Goal: Task Accomplishment & Management: Use online tool/utility

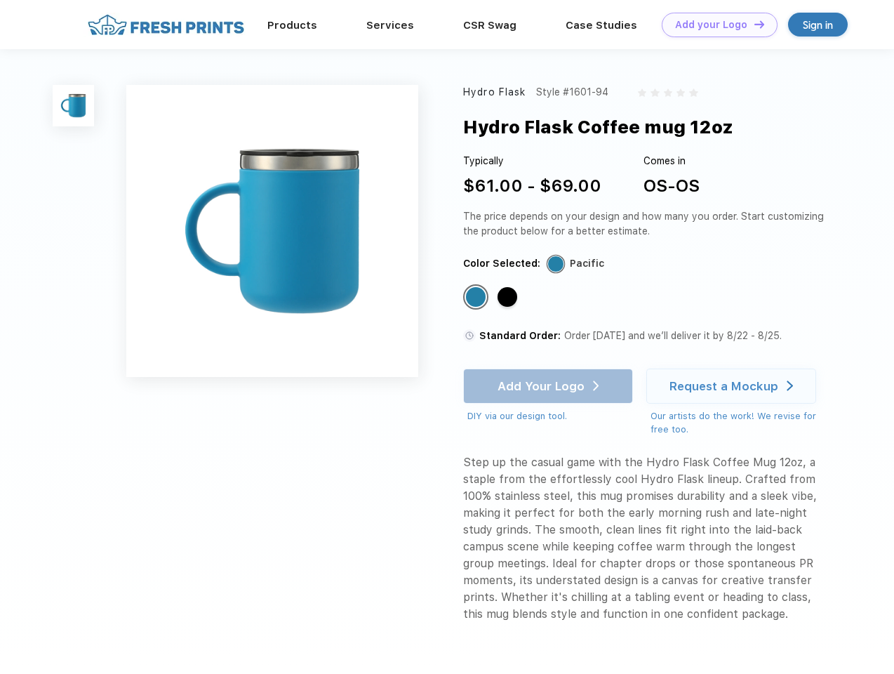
click at [714, 25] on link "Add your Logo Design Tool" at bounding box center [720, 25] width 116 height 25
click at [0, 0] on div "Design Tool" at bounding box center [0, 0] width 0 height 0
click at [753, 24] on link "Add your Logo Design Tool" at bounding box center [720, 25] width 116 height 25
click at [74, 105] on img at bounding box center [73, 105] width 41 height 41
click at [477, 298] on div "Standard Color" at bounding box center [476, 297] width 20 height 20
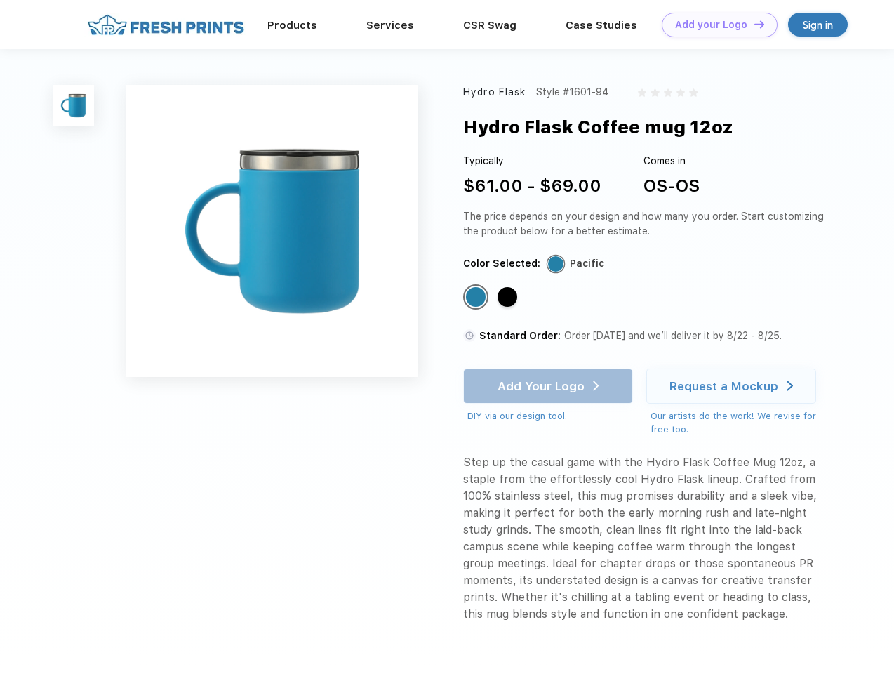
click at [509, 298] on div "Standard Color" at bounding box center [508, 297] width 20 height 20
click at [549, 386] on div "Add Your Logo DIY via our design tool. Ah shoot! This product isn't up in our d…" at bounding box center [548, 395] width 170 height 55
click at [733, 386] on div "Request a Mockup" at bounding box center [723, 386] width 109 height 14
